Goal: Navigation & Orientation: Find specific page/section

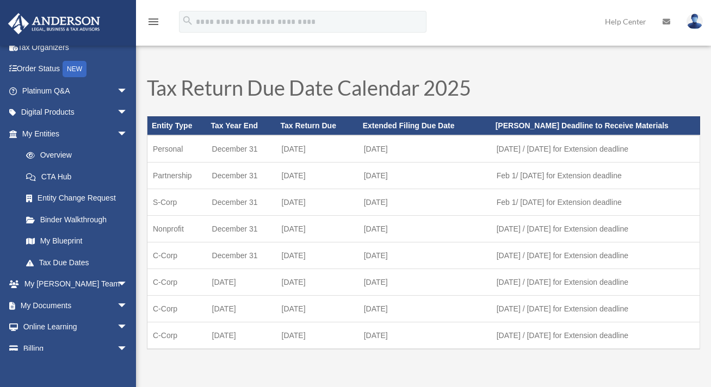
scroll to position [87, 0]
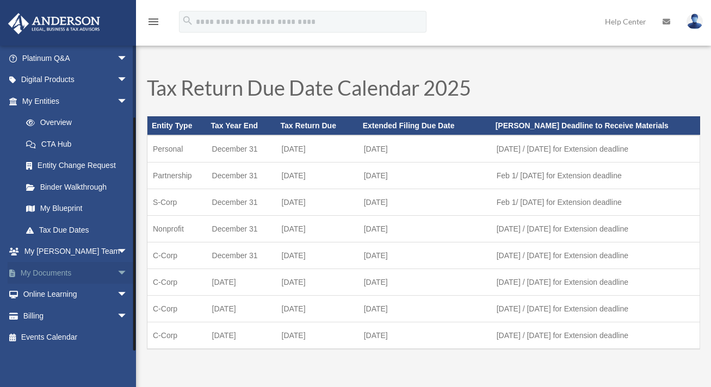
click at [117, 273] on span "arrow_drop_down" at bounding box center [128, 273] width 22 height 22
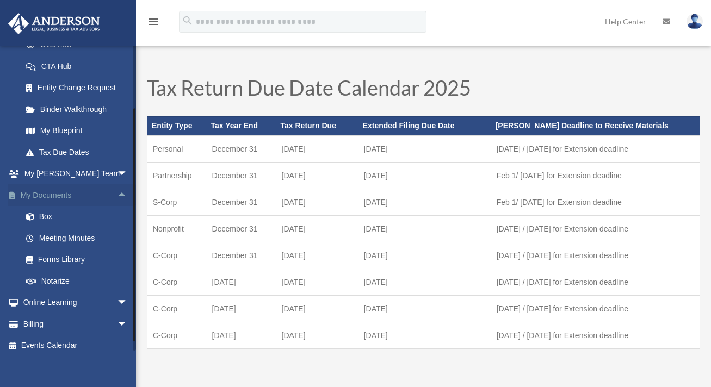
scroll to position [173, 0]
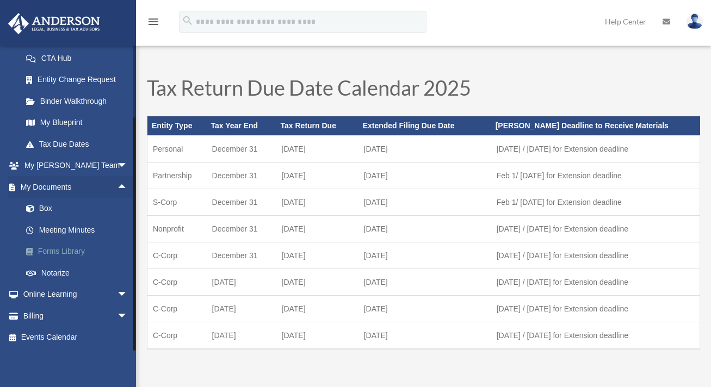
click at [72, 251] on link "Forms Library" at bounding box center [79, 252] width 129 height 22
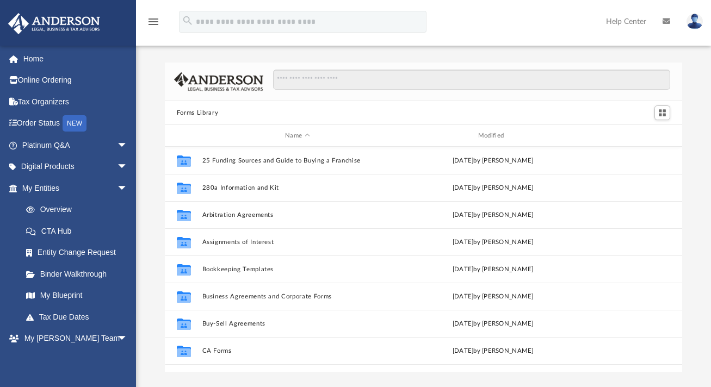
scroll to position [239, 509]
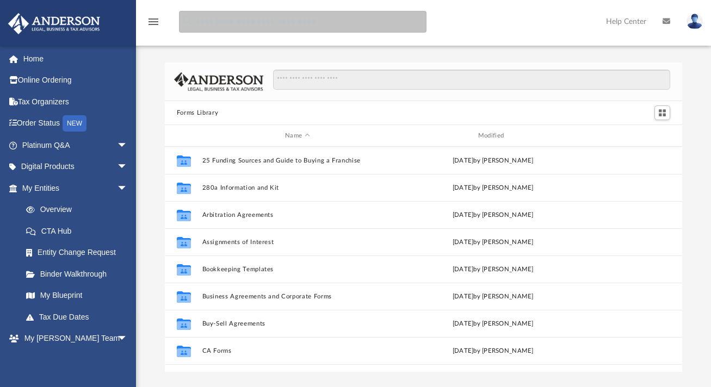
click at [296, 23] on input "search" at bounding box center [302, 22] width 247 height 22
type input "**********"
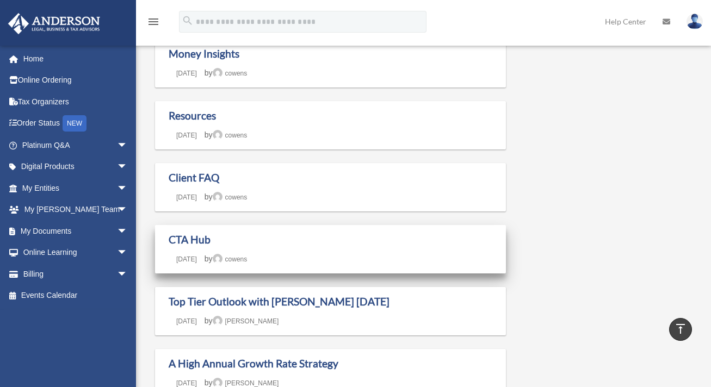
scroll to position [652, 0]
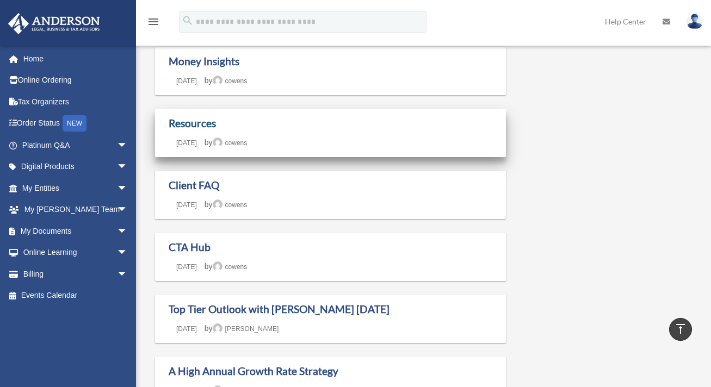
click at [208, 126] on link "Resources" at bounding box center [192, 123] width 47 height 13
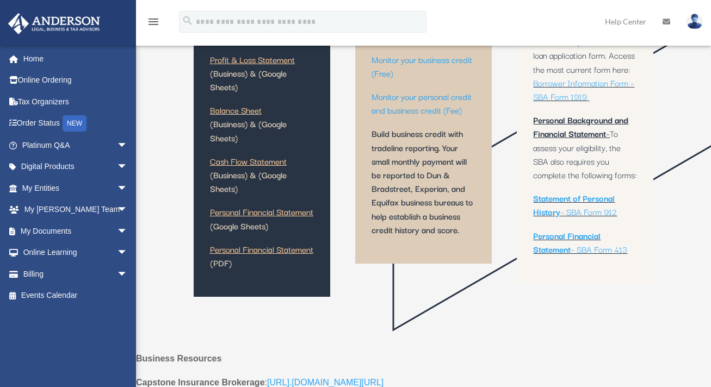
scroll to position [326, 0]
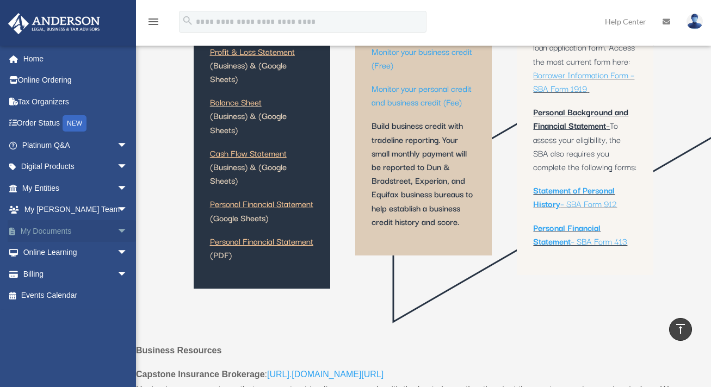
click at [104, 228] on link "My Documents arrow_drop_down" at bounding box center [76, 231] width 136 height 22
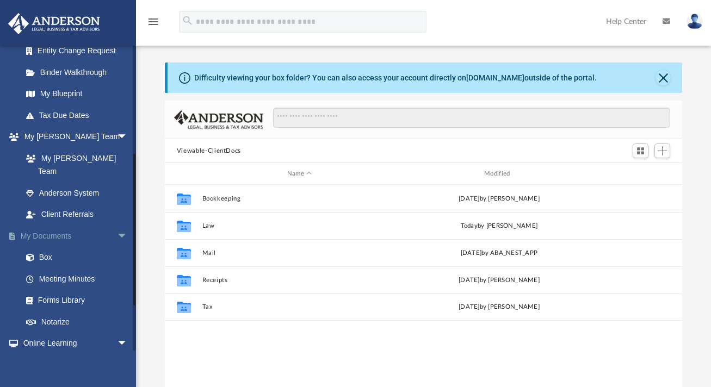
scroll to position [217, 0]
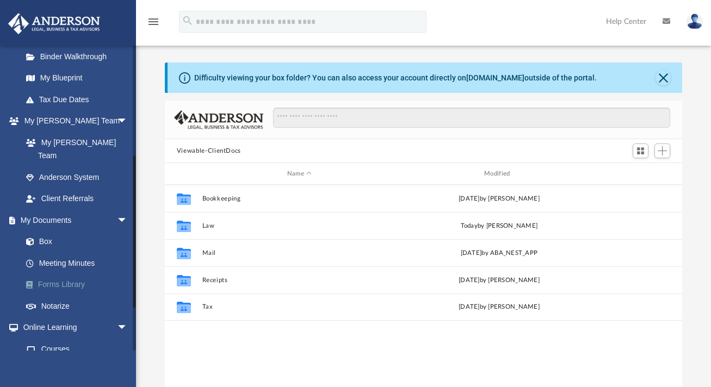
click at [69, 274] on link "Forms Library" at bounding box center [79, 285] width 129 height 22
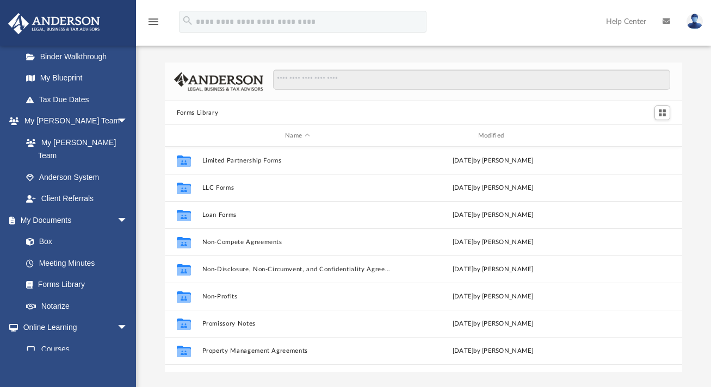
scroll to position [544, 0]
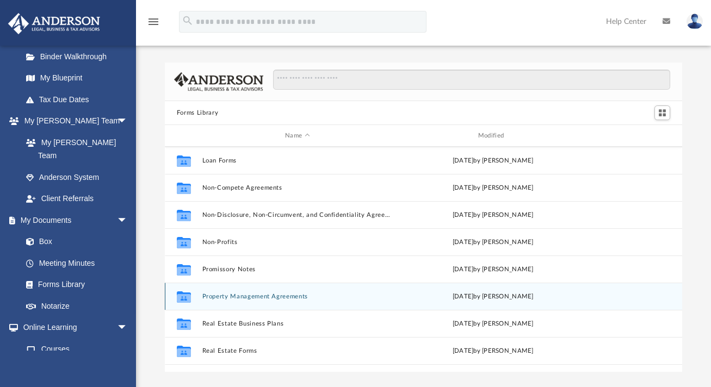
click at [276, 296] on button "Property Management Agreements" at bounding box center [297, 296] width 191 height 7
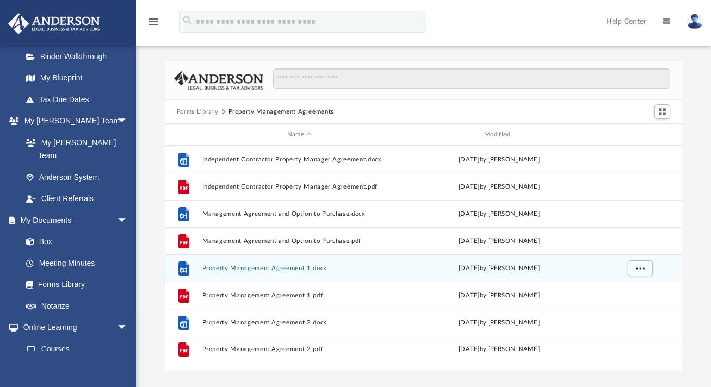
scroll to position [0, 0]
